Goal: Task Accomplishment & Management: Manage account settings

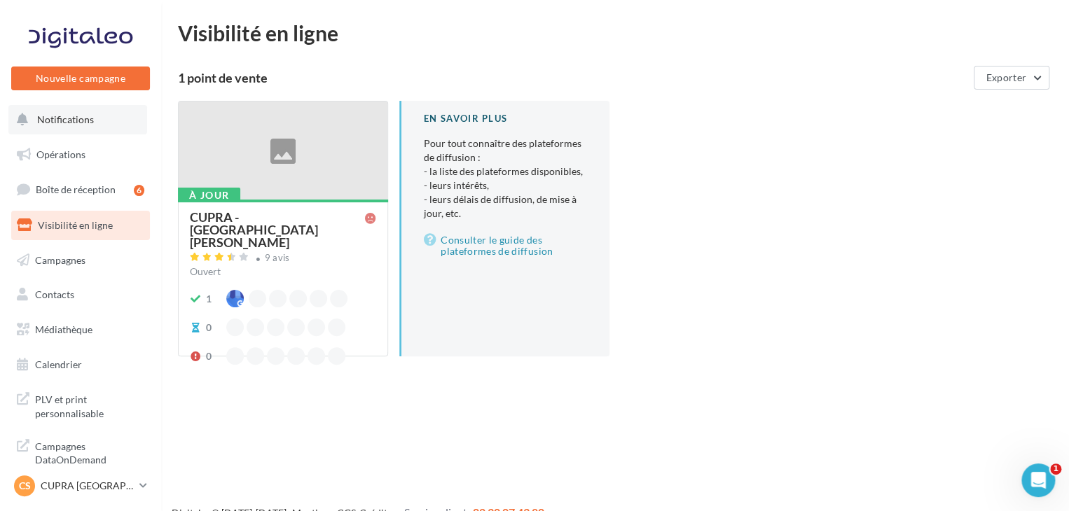
click at [94, 131] on button "Notifications" at bounding box center [77, 119] width 139 height 29
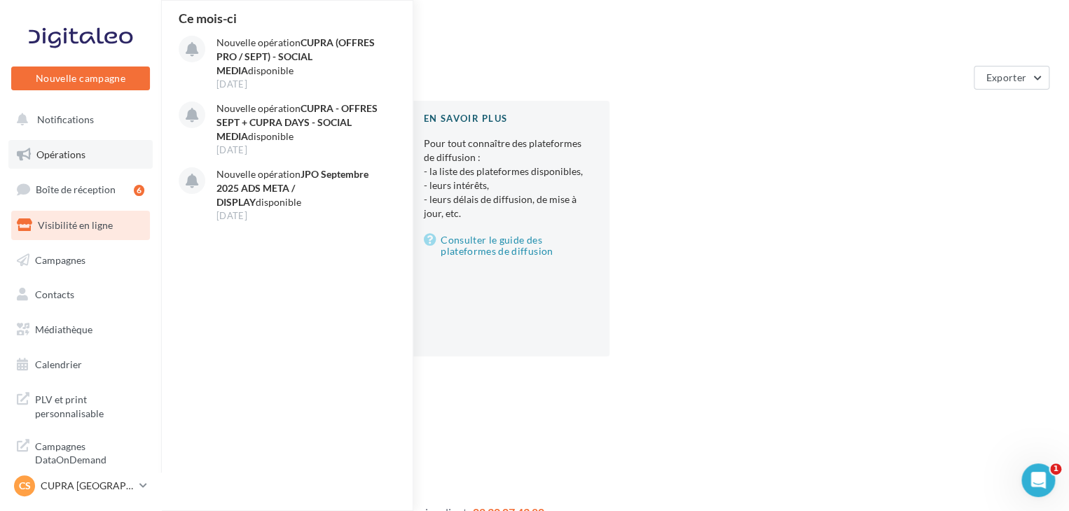
click at [88, 160] on link "Opérations" at bounding box center [80, 154] width 144 height 29
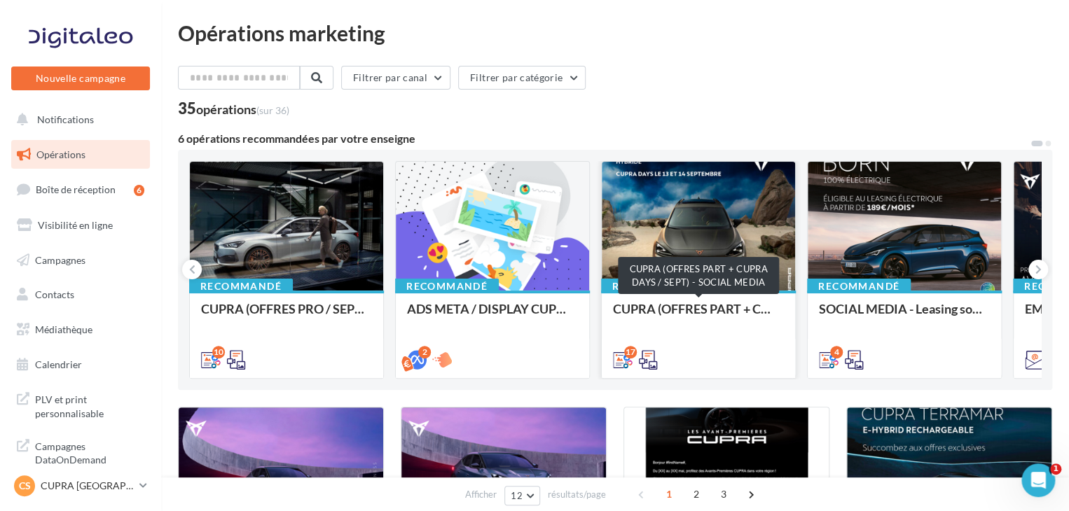
click at [715, 309] on div "CUPRA (OFFRES PART + CUPRA DAYS / SEPT) - SOCIAL MEDIA" at bounding box center [698, 316] width 171 height 28
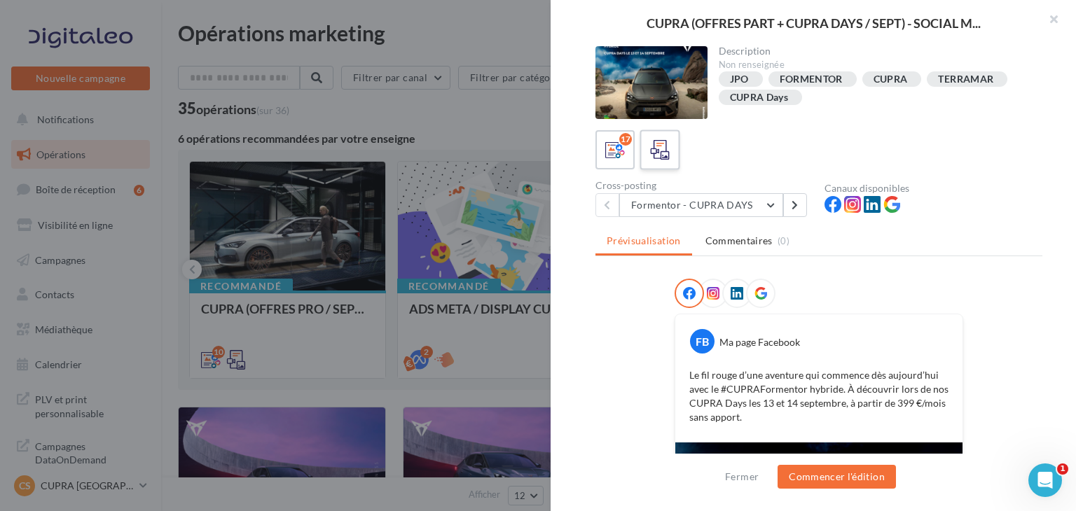
click at [658, 158] on icon at bounding box center [660, 150] width 20 height 20
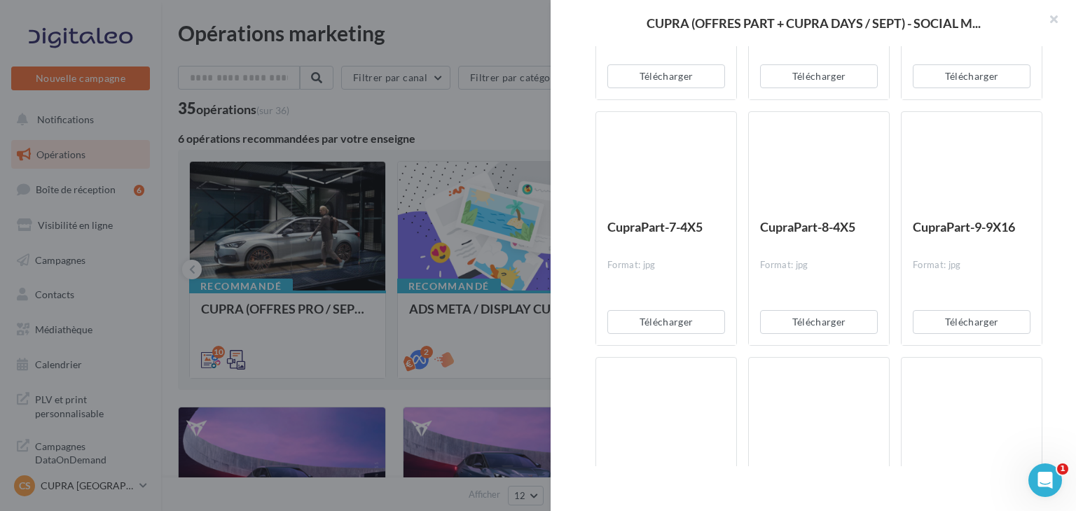
scroll to position [2784, 0]
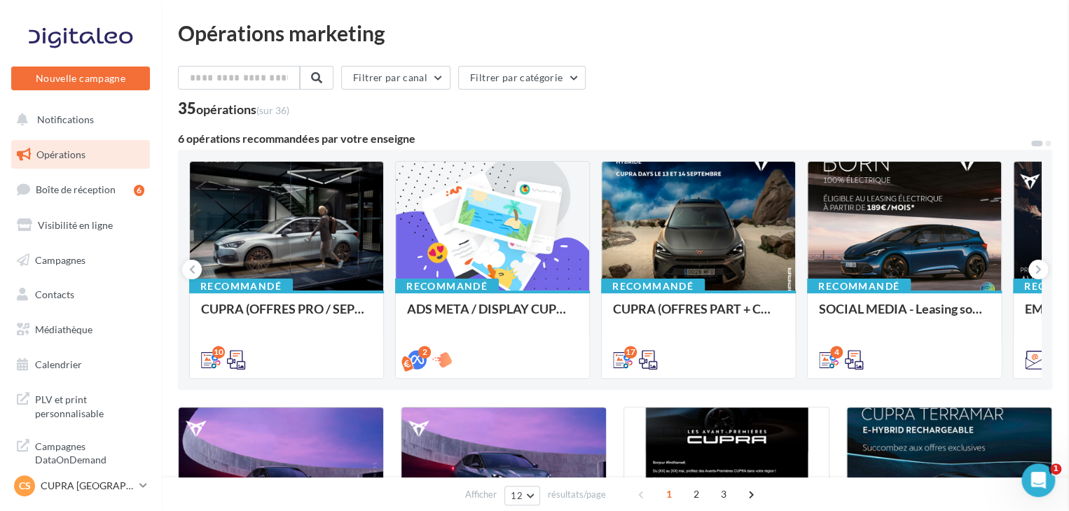
click at [1040, 272] on icon at bounding box center [1038, 270] width 6 height 14
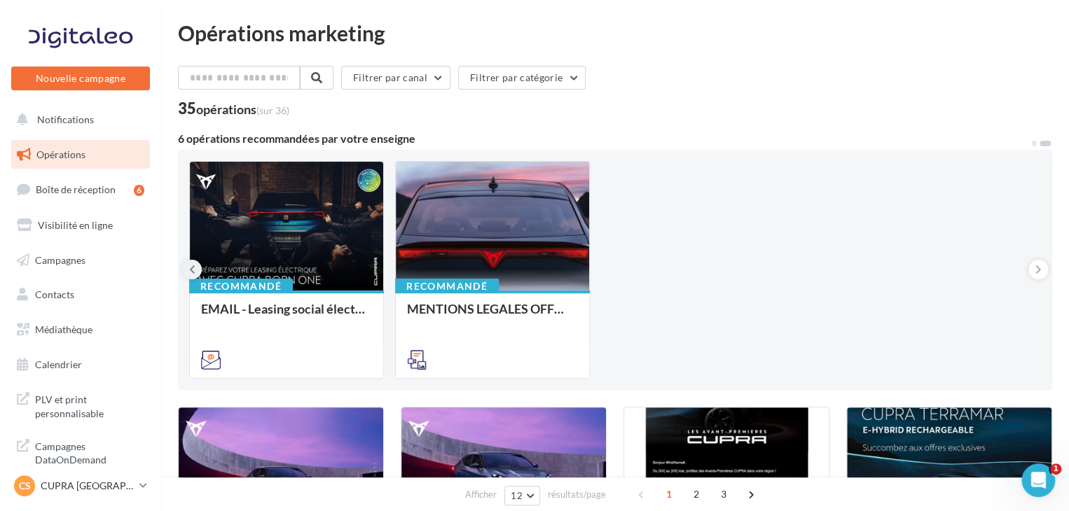
click at [189, 268] on icon at bounding box center [192, 270] width 6 height 14
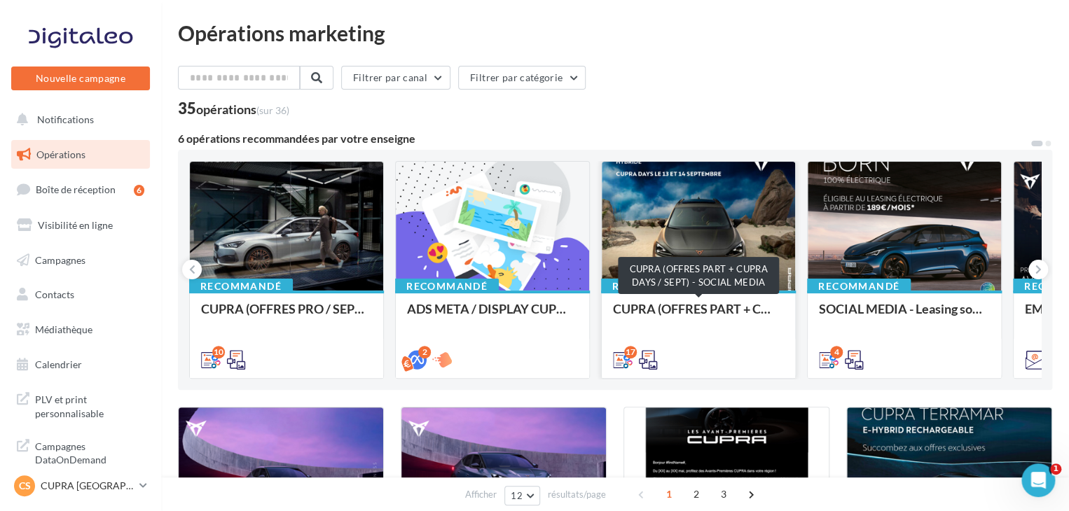
click at [679, 317] on div "CUPRA (OFFRES PART + CUPRA DAYS / SEPT) - SOCIAL MEDIA" at bounding box center [698, 316] width 171 height 28
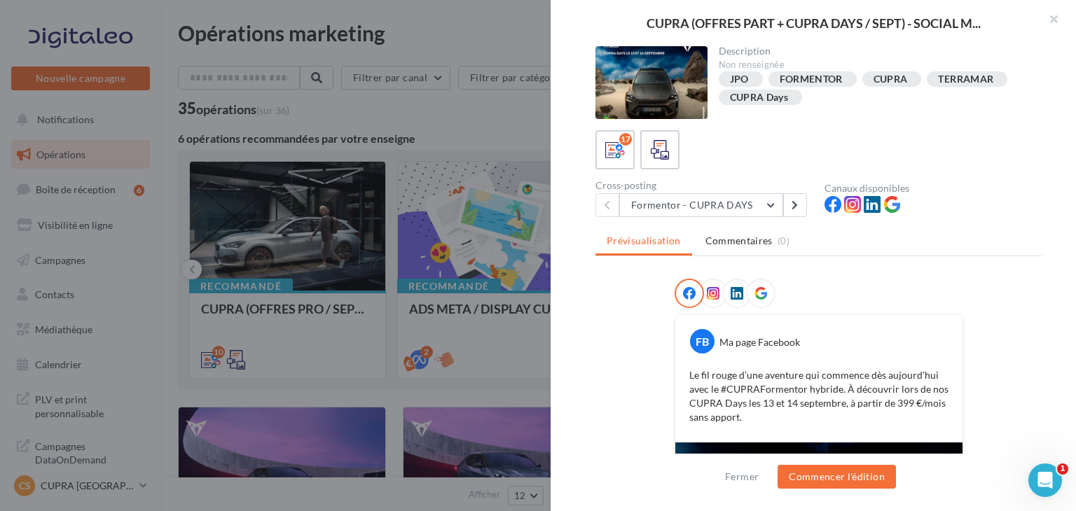
click at [755, 292] on icon at bounding box center [760, 293] width 13 height 13
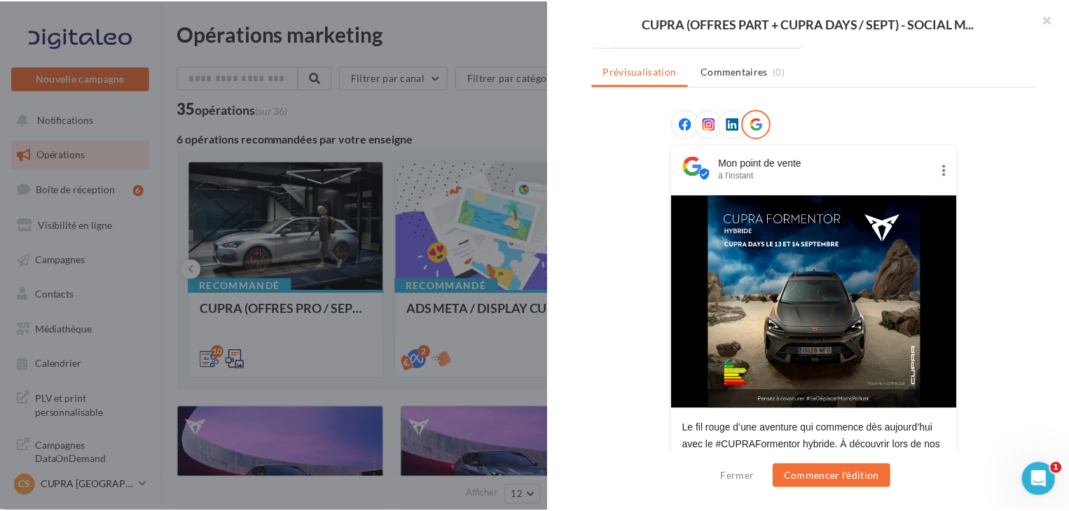
scroll to position [249, 0]
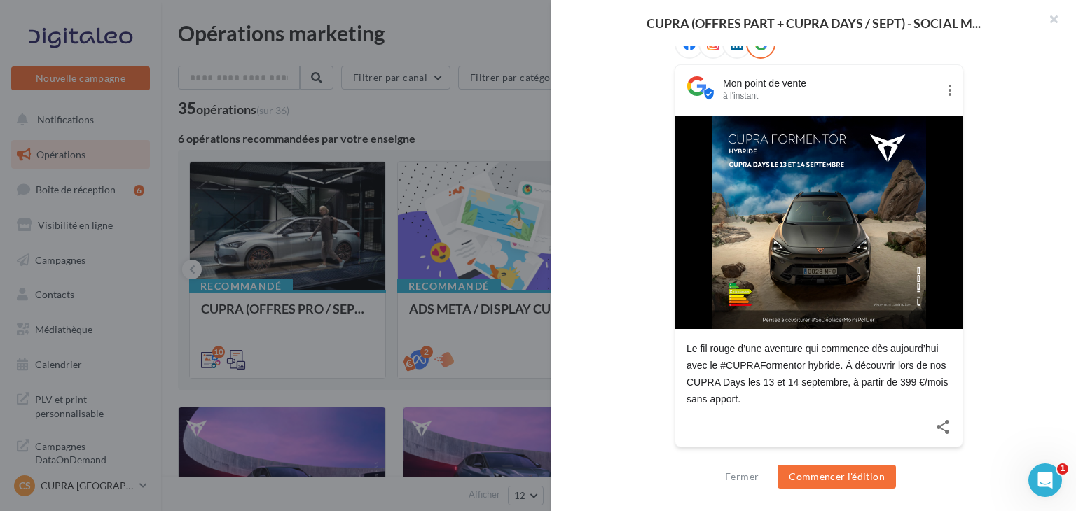
drag, startPoint x: 752, startPoint y: 400, endPoint x: 661, endPoint y: 339, distance: 109.0
click at [661, 339] on div "Mon point de vente à l'instant Le fil rouge d’une aventure qui commence dès [DA…" at bounding box center [818, 249] width 447 height 440
click at [808, 421] on div at bounding box center [818, 427] width 287 height 39
drag, startPoint x: 745, startPoint y: 398, endPoint x: 677, endPoint y: 345, distance: 85.9
click at [677, 345] on div "Le fil rouge d’une aventure qui commence dès aujourd’hui avec le #CUPRAFormento…" at bounding box center [818, 368] width 287 height 78
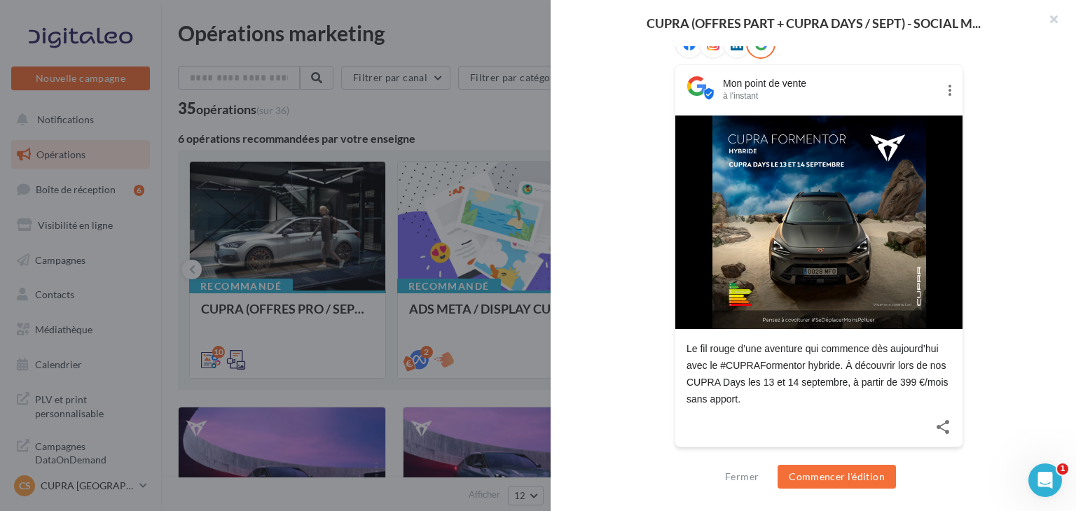
copy div "Le fil rouge d’une aventure qui commence dès aujourd’hui avec le #CUPRAFormento…"
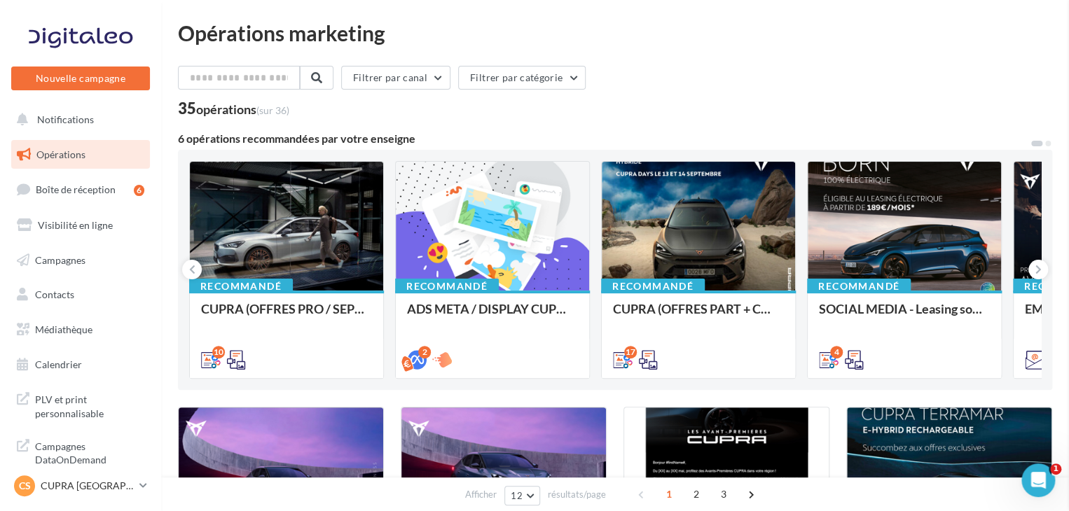
click at [79, 484] on p "CUPRA [GEOGRAPHIC_DATA]" at bounding box center [87, 486] width 93 height 14
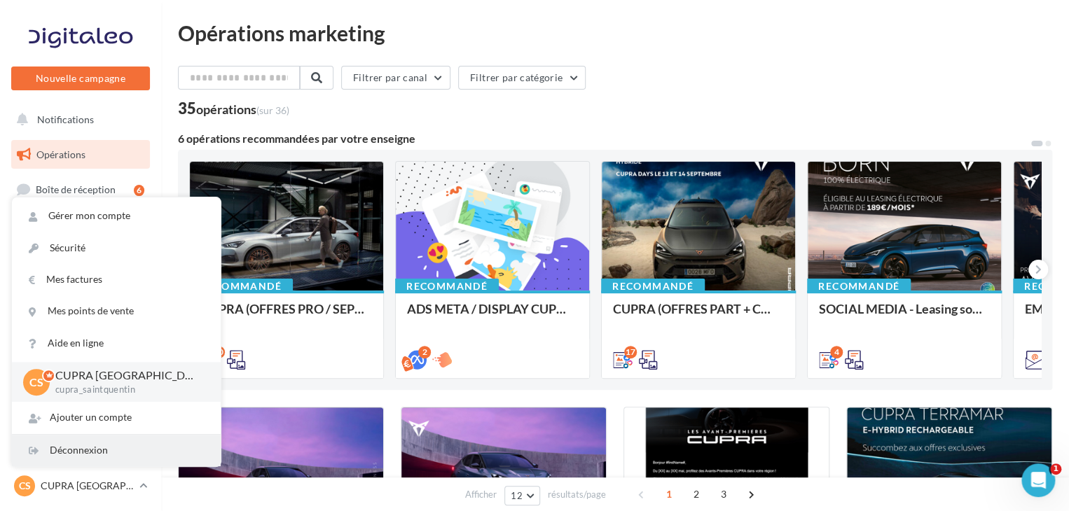
click at [104, 452] on div "Déconnexion" at bounding box center [116, 451] width 209 height 32
